Goal: Information Seeking & Learning: Find specific fact

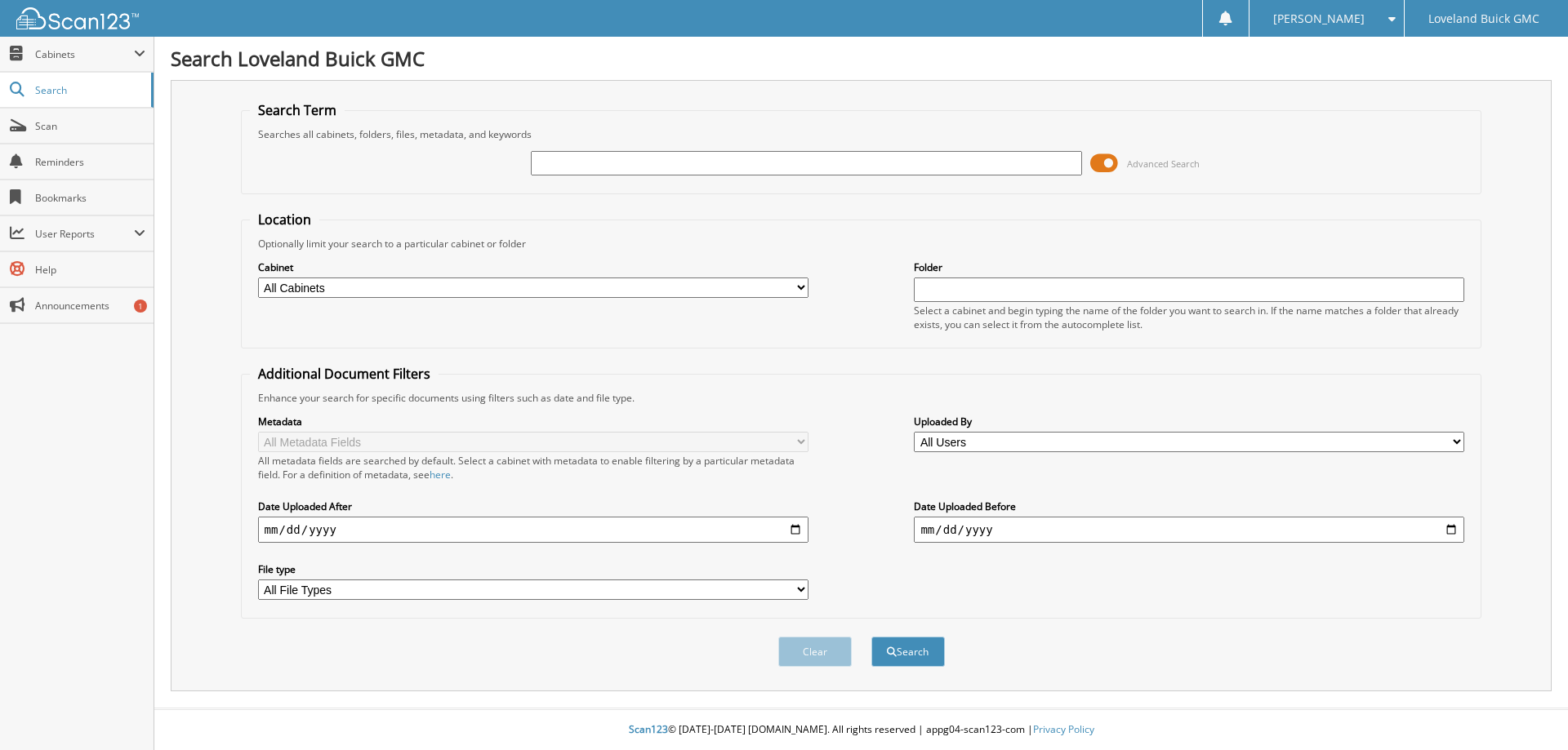
click at [638, 165] on input "text" at bounding box center [805, 163] width 551 height 25
type input "6020593"
click at [872, 637] on button "Search" at bounding box center [908, 652] width 73 height 30
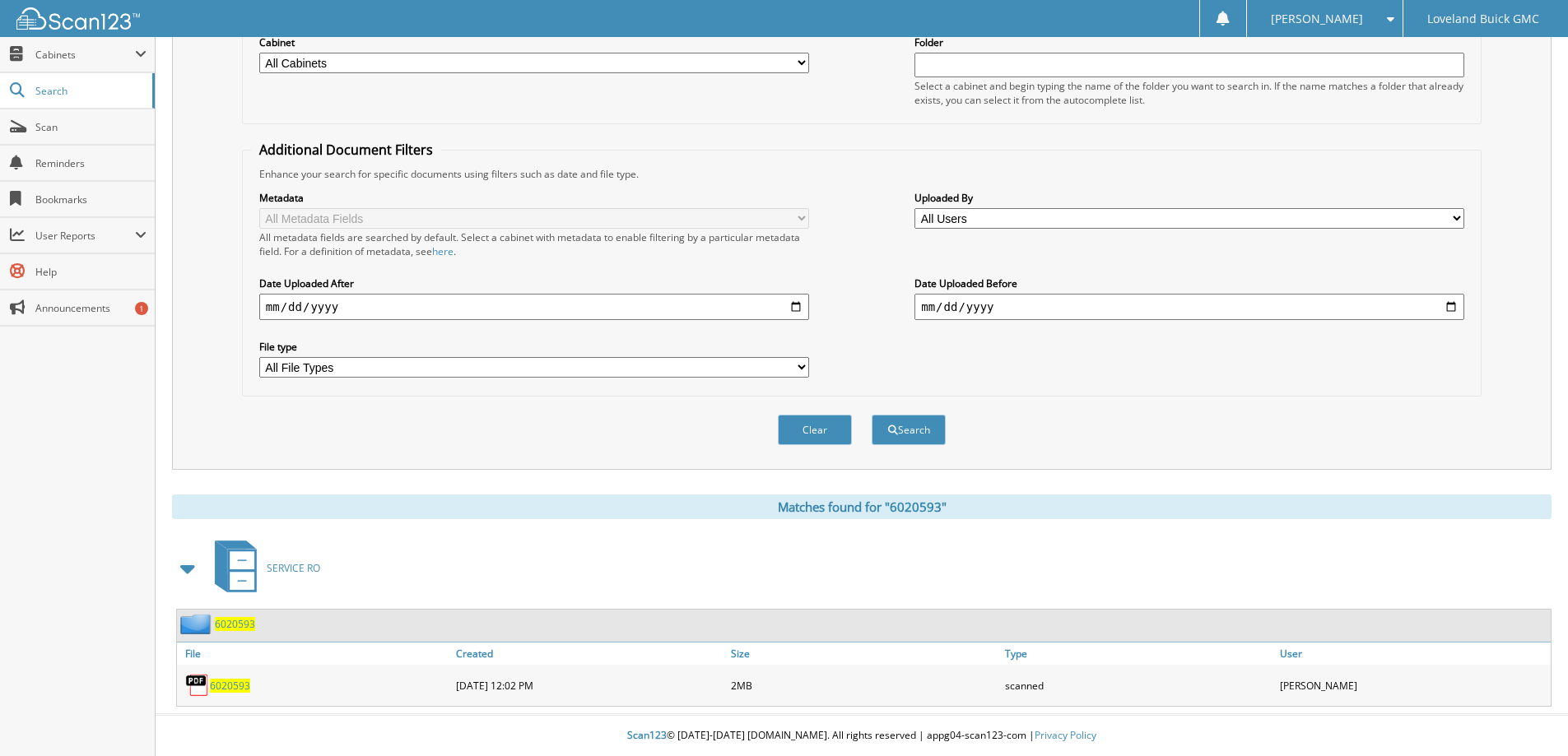
scroll to position [228, 0]
click at [222, 689] on span "6020593" at bounding box center [230, 686] width 40 height 14
